Goal: Transaction & Acquisition: Purchase product/service

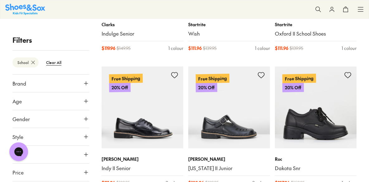
scroll to position [1090, 0]
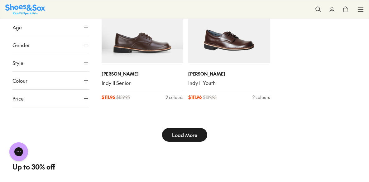
type input "***"
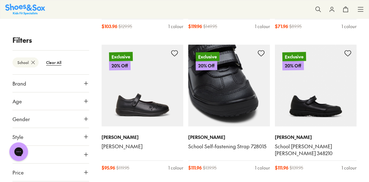
scroll to position [2024, 0]
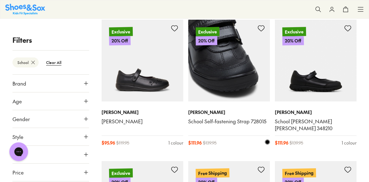
click at [233, 90] on img at bounding box center [229, 61] width 82 height 82
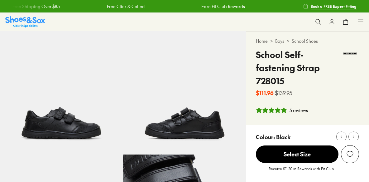
select select "*"
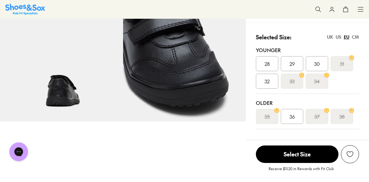
click at [290, 85] on s "33" at bounding box center [291, 80] width 5 height 7
